Goal: Find specific page/section: Find specific page/section

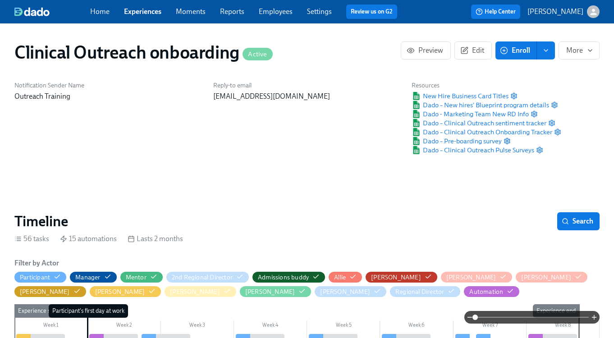
scroll to position [0, 3982]
click at [154, 7] on link "Experiences" at bounding box center [142, 11] width 37 height 9
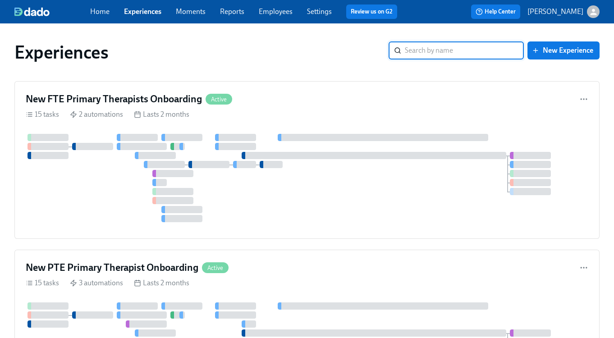
click at [407, 51] on input "search" at bounding box center [464, 50] width 119 height 18
type input "bluepr"
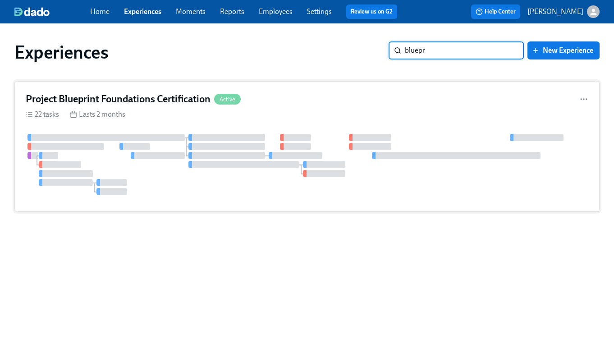
click at [165, 107] on div "Project Blueprint Foundations Certification Active 22 tasks Lasts 2 months" at bounding box center [306, 146] width 585 height 131
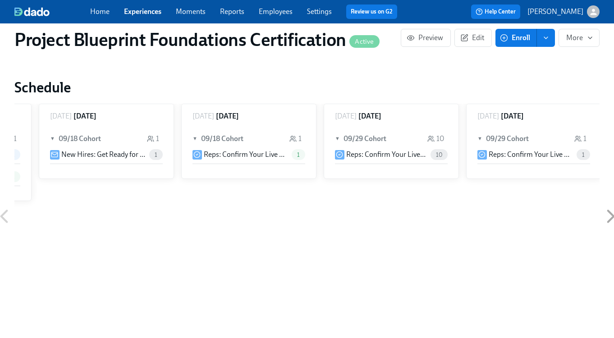
scroll to position [0, 4106]
